Goal: Navigation & Orientation: Find specific page/section

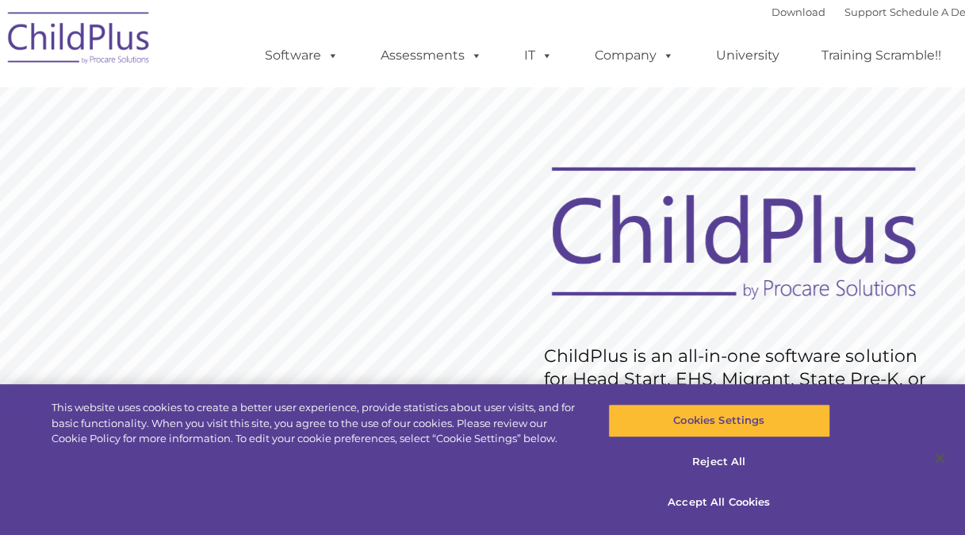
click at [31, 34] on img at bounding box center [79, 40] width 159 height 79
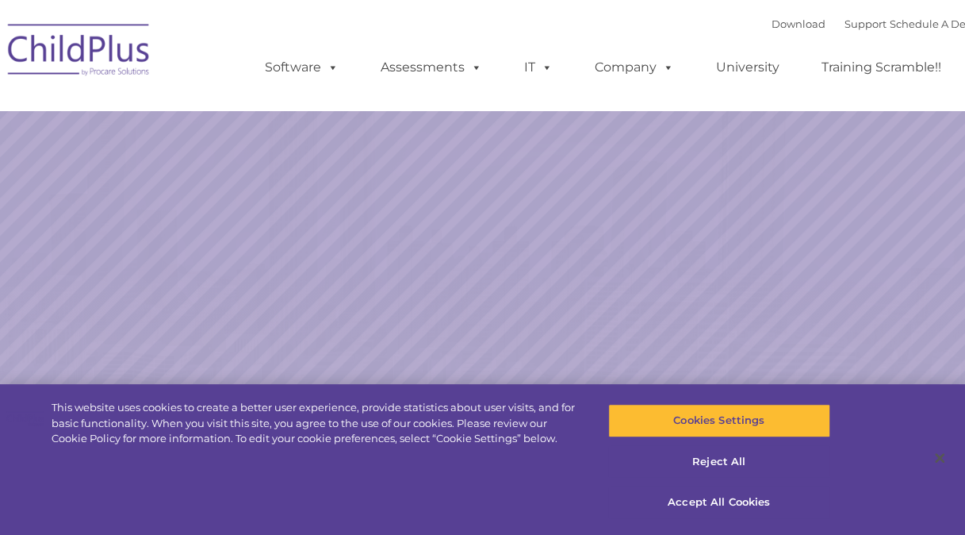
select select "MEDIUM"
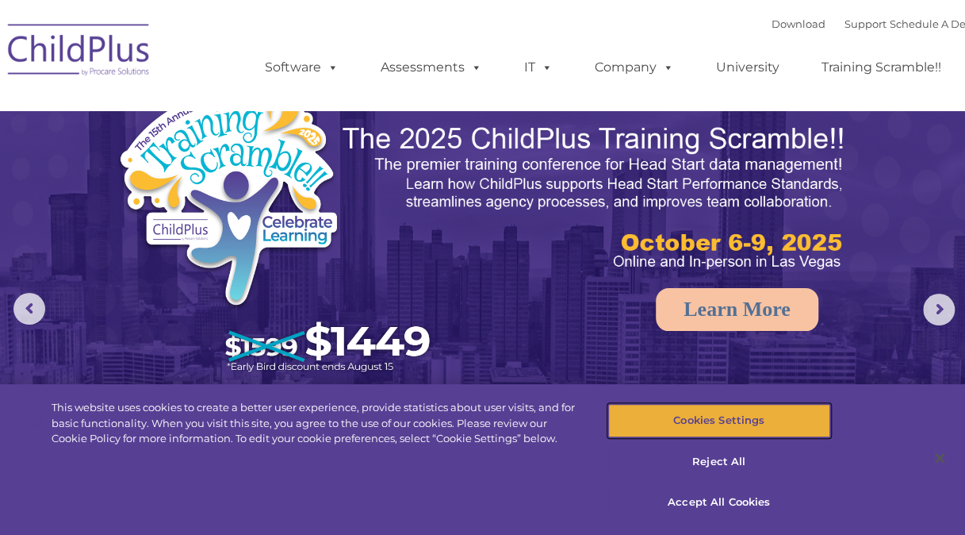
click at [723, 429] on button "Cookies Settings" at bounding box center [719, 420] width 222 height 33
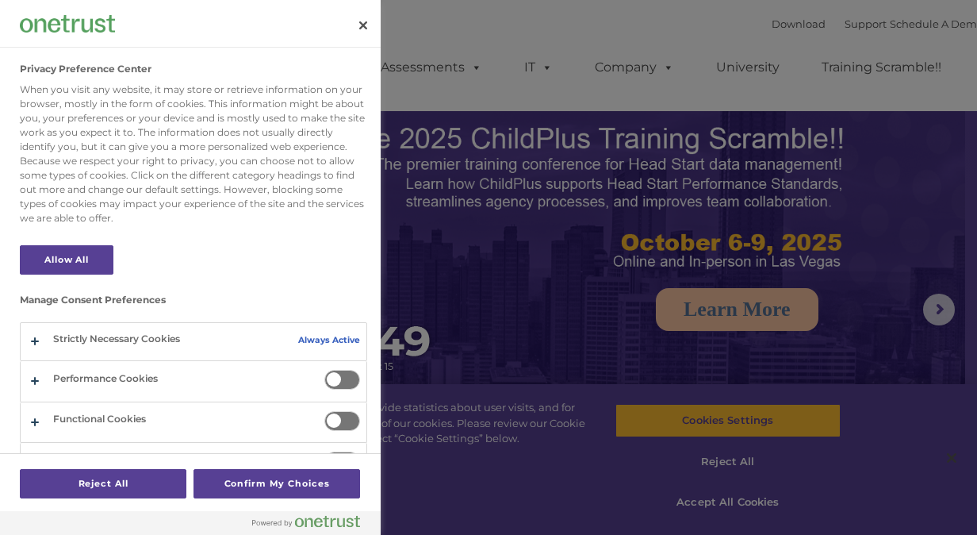
click at [335, 383] on span "Privacy Preference Center" at bounding box center [342, 380] width 36 height 20
click at [324, 370] on input "Performance Cookies" at bounding box center [324, 370] width 0 height 0
click at [337, 419] on span "Privacy Preference Center" at bounding box center [342, 421] width 36 height 20
click at [324, 411] on input "Functional Cookies" at bounding box center [324, 411] width 0 height 0
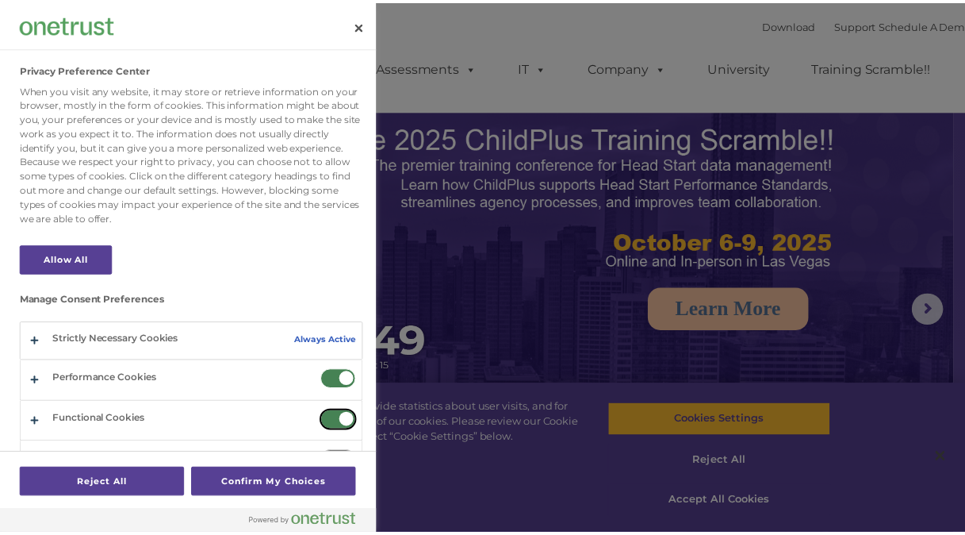
scroll to position [29, 0]
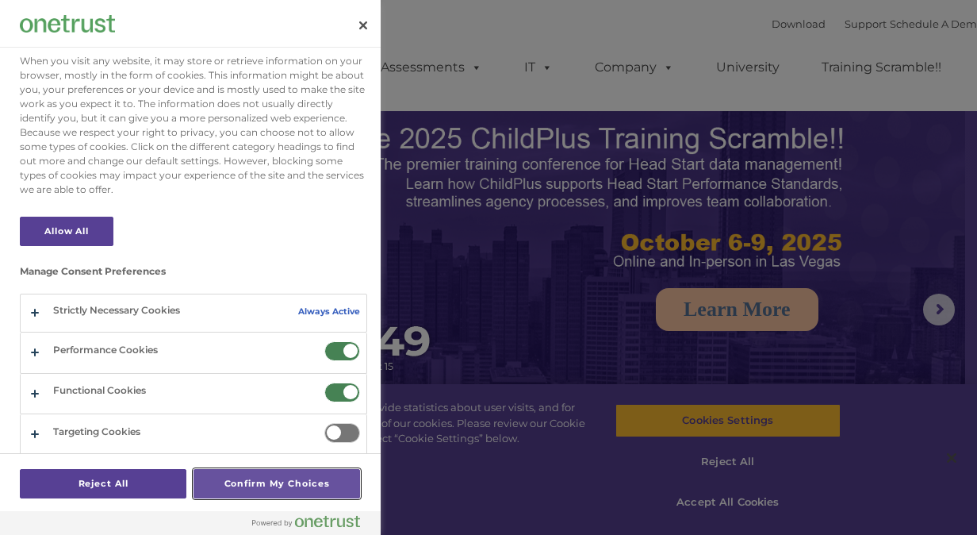
click at [264, 486] on button "Confirm My Choices" at bounding box center [277, 483] width 167 height 29
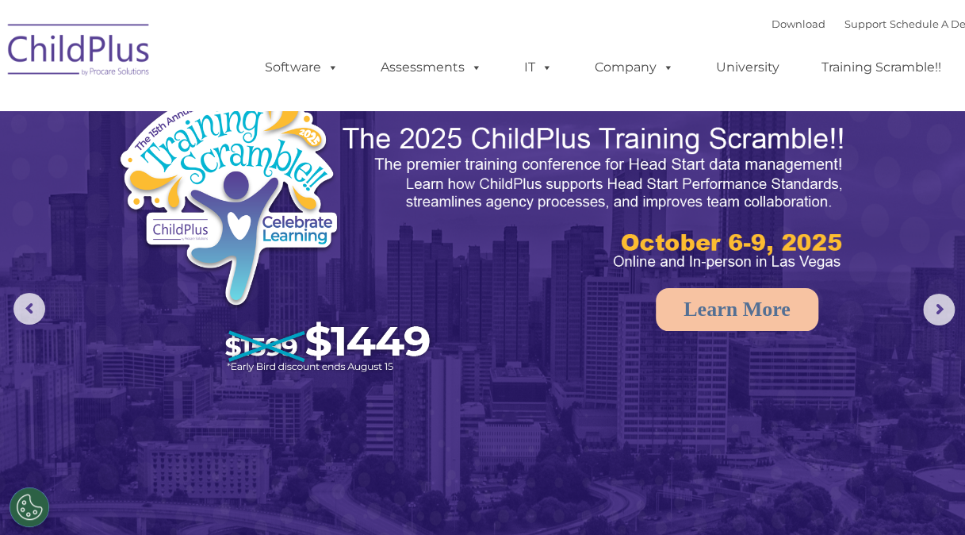
click at [67, 57] on img at bounding box center [79, 52] width 159 height 79
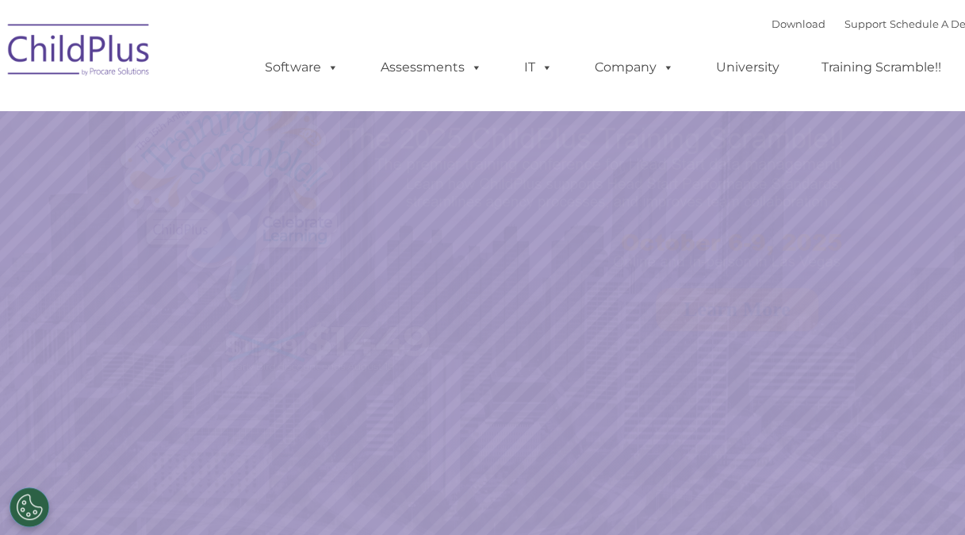
select select "MEDIUM"
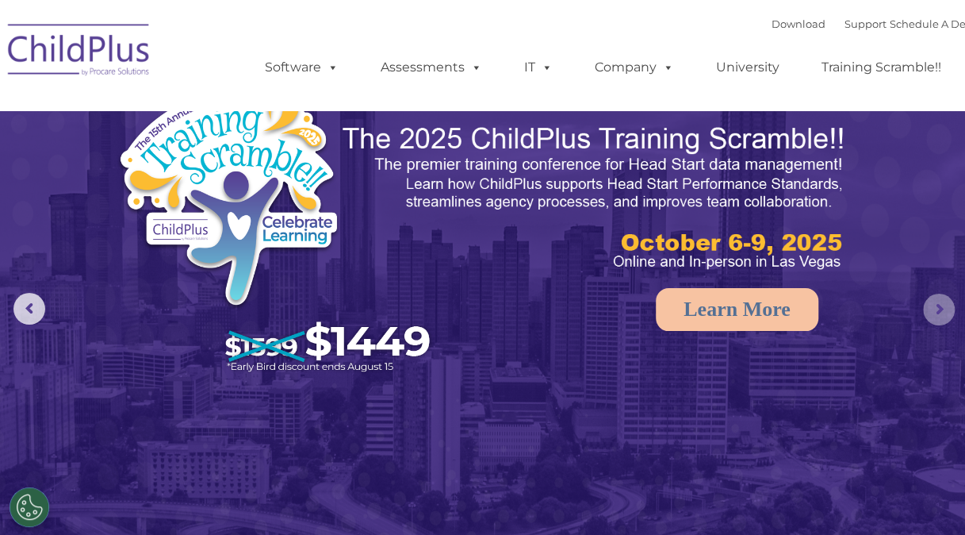
click at [930, 319] on rs-arrow at bounding box center [939, 309] width 32 height 32
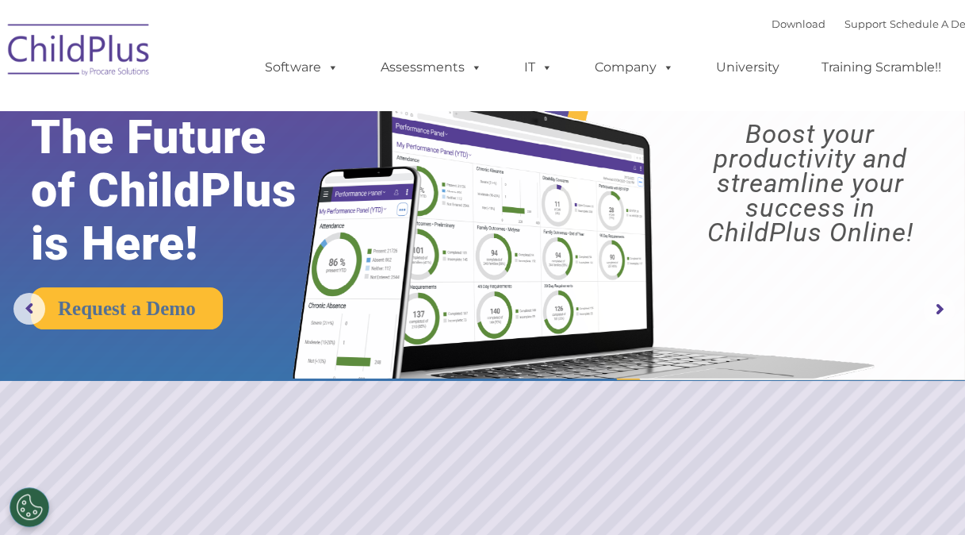
click at [930, 319] on rs-arrow at bounding box center [939, 309] width 32 height 32
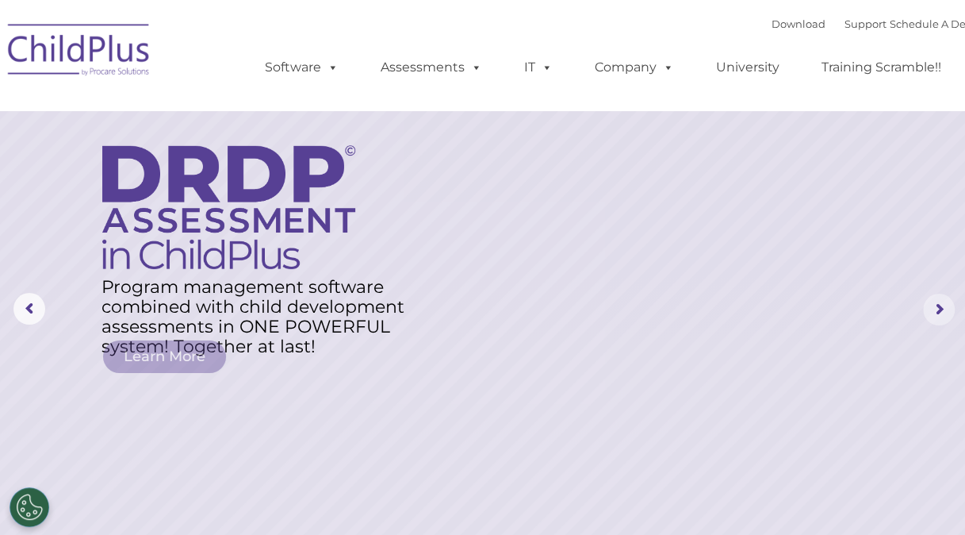
click at [931, 319] on rs-arrow at bounding box center [939, 309] width 32 height 32
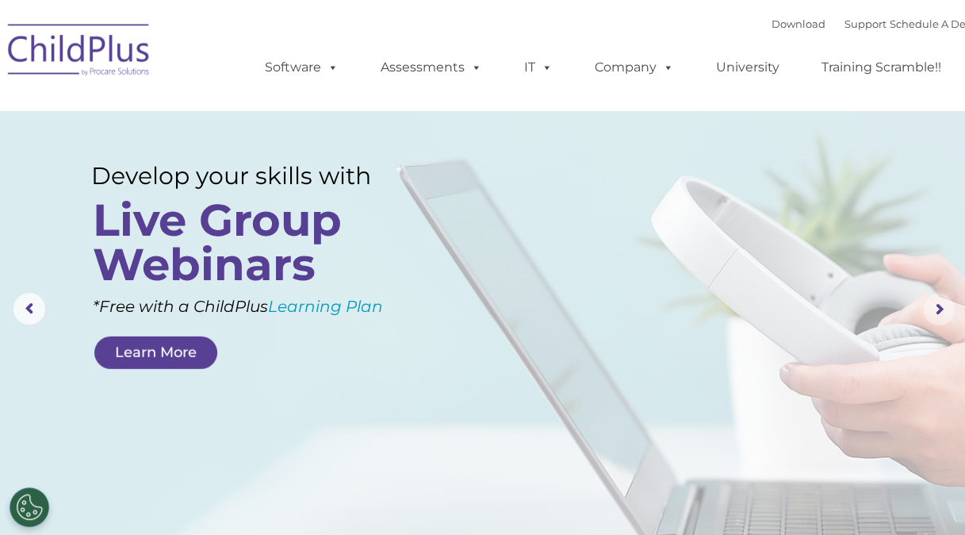
click at [931, 319] on rs-arrow at bounding box center [939, 309] width 32 height 32
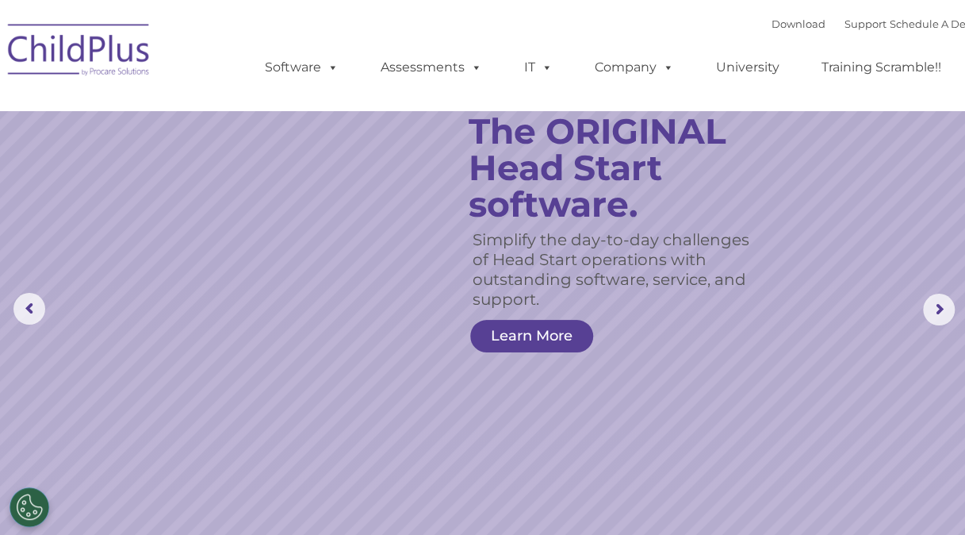
click at [417, 217] on rs-slide "Simplify the day-to-day challenges of Head Start operations with outstanding so…" at bounding box center [482, 309] width 965 height 619
click at [954, 309] on rs-arrow at bounding box center [939, 309] width 32 height 32
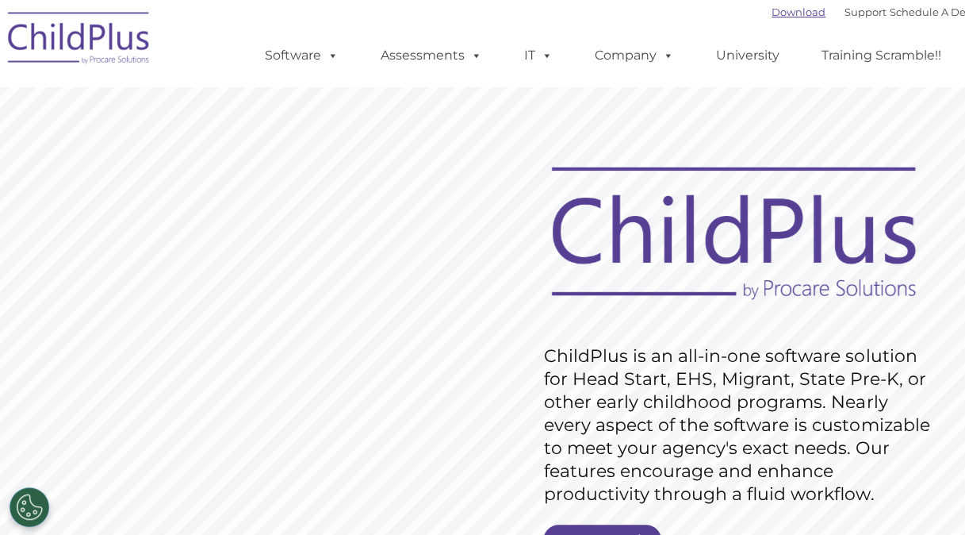
click at [779, 13] on link "Download" at bounding box center [799, 12] width 54 height 13
